Goal: Information Seeking & Learning: Check status

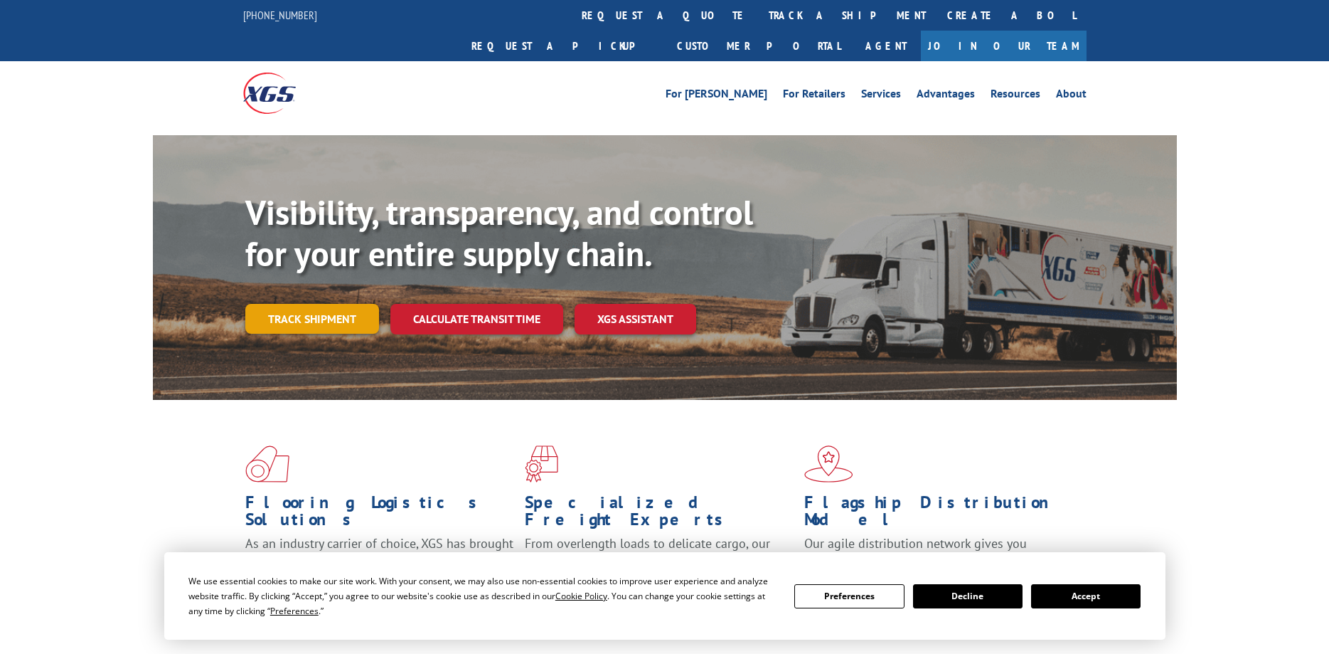
click at [339, 304] on link "Track shipment" at bounding box center [312, 319] width 134 height 30
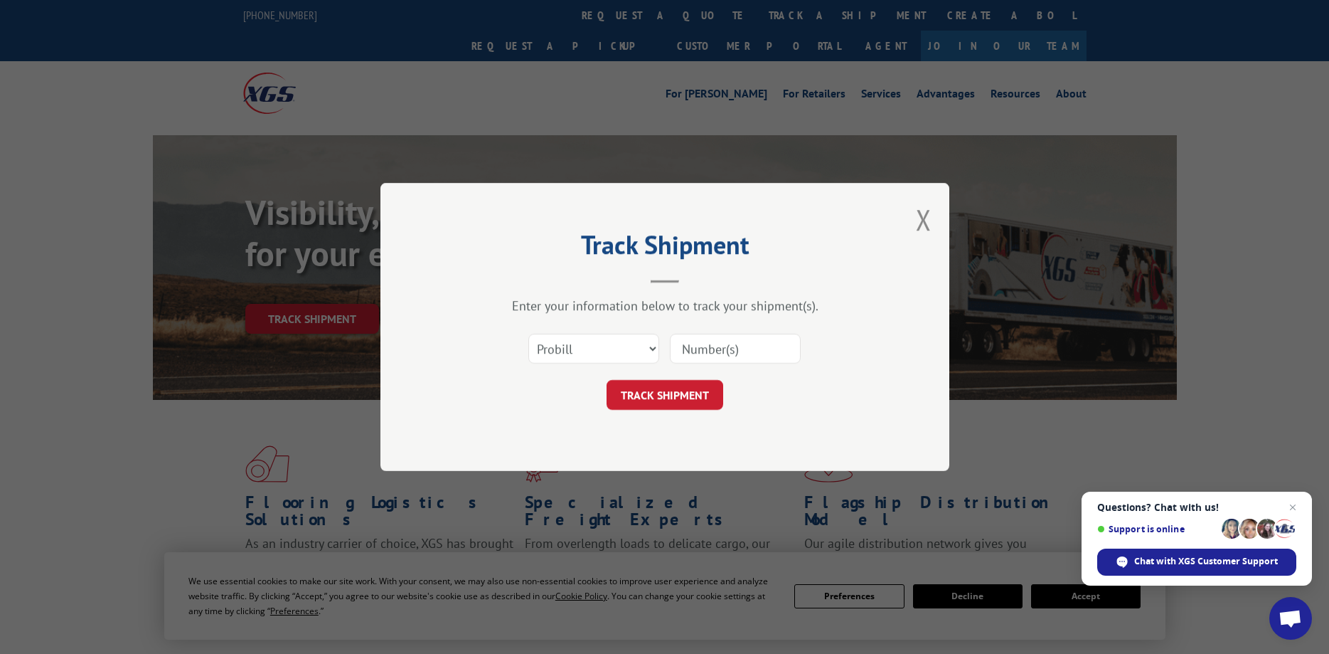
paste input "15339889"
type input "15339889"
click at [688, 395] on button "TRACK SHIPMENT" at bounding box center [665, 395] width 117 height 30
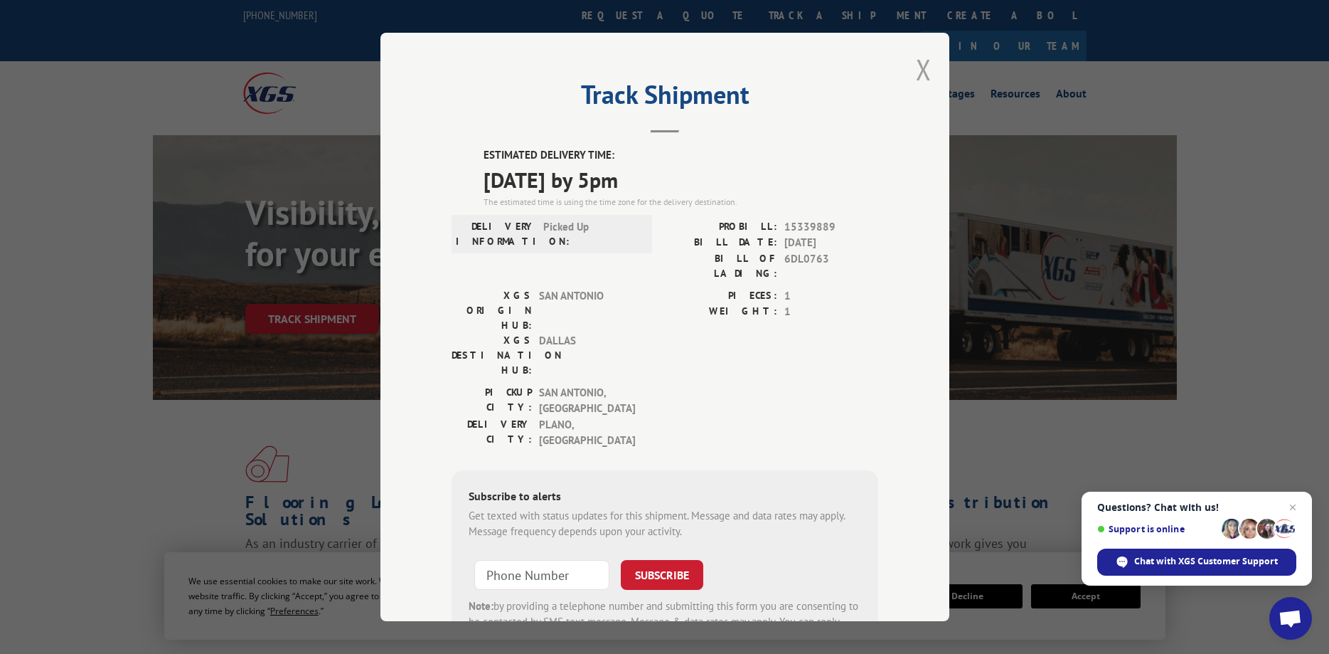
click at [924, 76] on button "Close modal" at bounding box center [924, 69] width 16 height 38
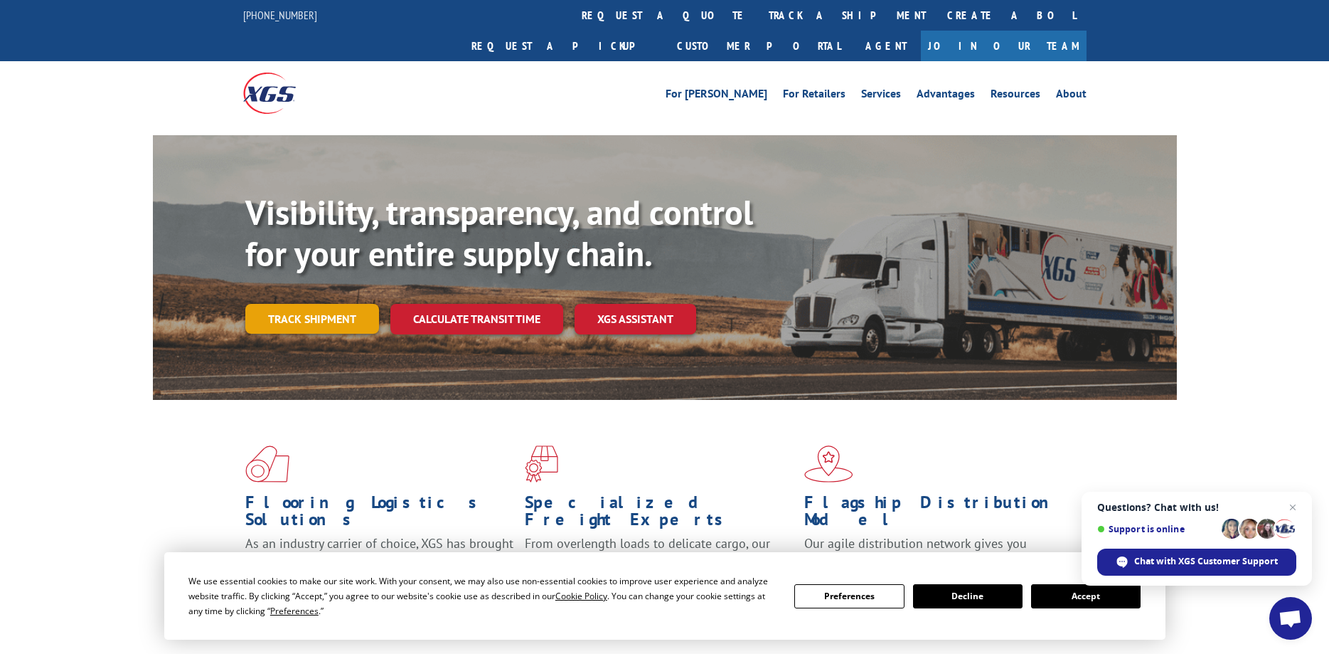
click at [348, 304] on link "Track shipment" at bounding box center [312, 319] width 134 height 30
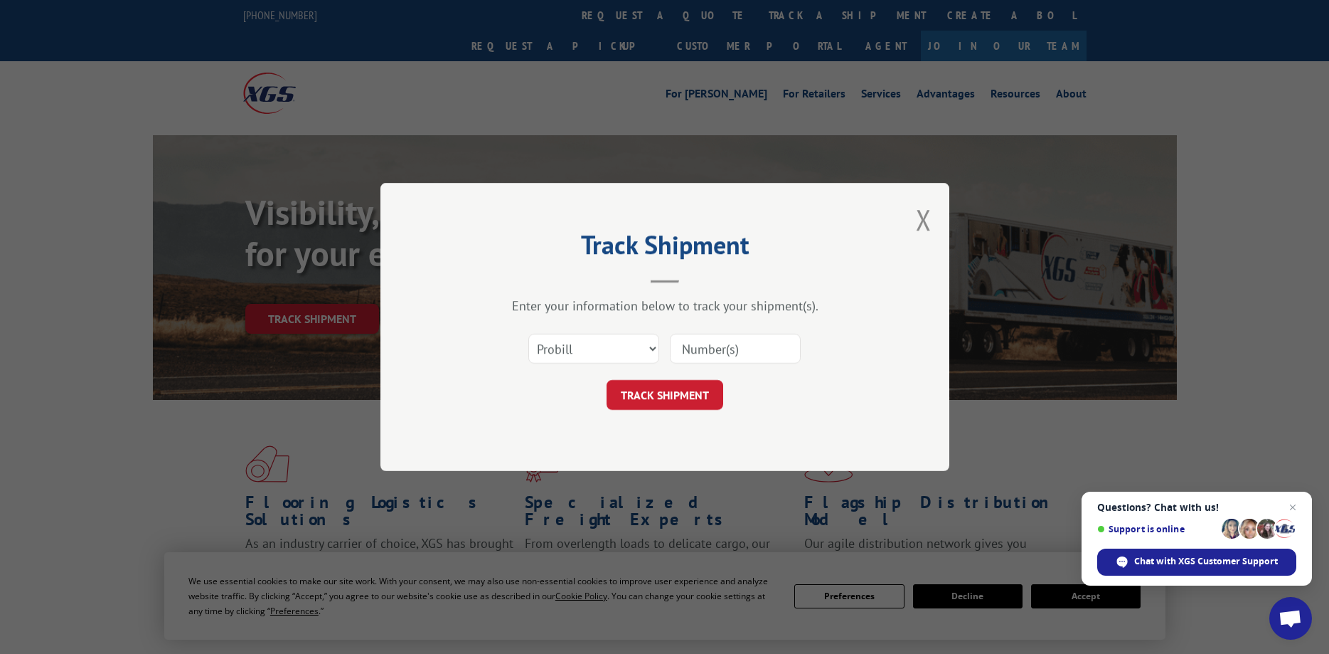
paste input "15472296"
type input "15472296"
click at [683, 373] on form "Select category... Probill BOL PO 15472296 TRACK SHIPMENT" at bounding box center [665, 367] width 427 height 85
click at [675, 388] on button "TRACK SHIPMENT" at bounding box center [665, 395] width 117 height 30
